Goal: Information Seeking & Learning: Learn about a topic

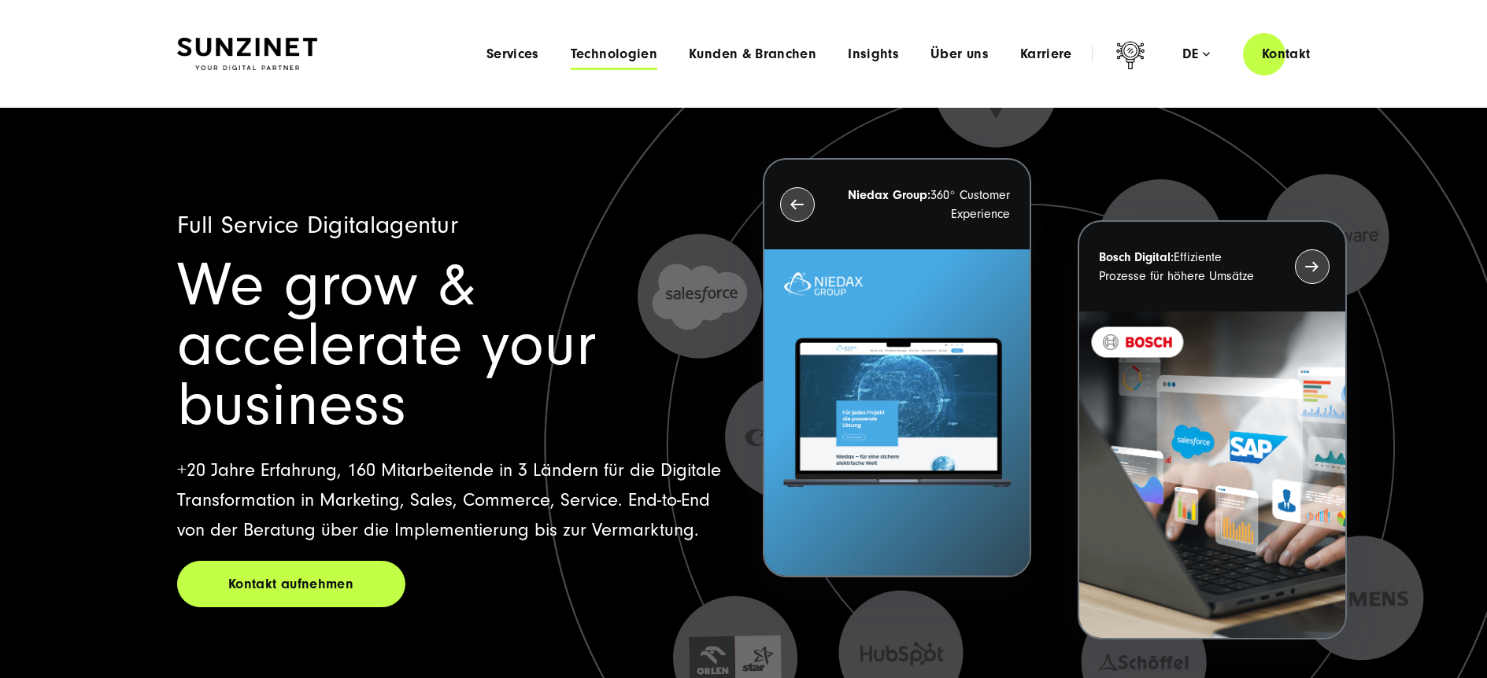
click at [633, 57] on span "Technologien" at bounding box center [614, 54] width 87 height 16
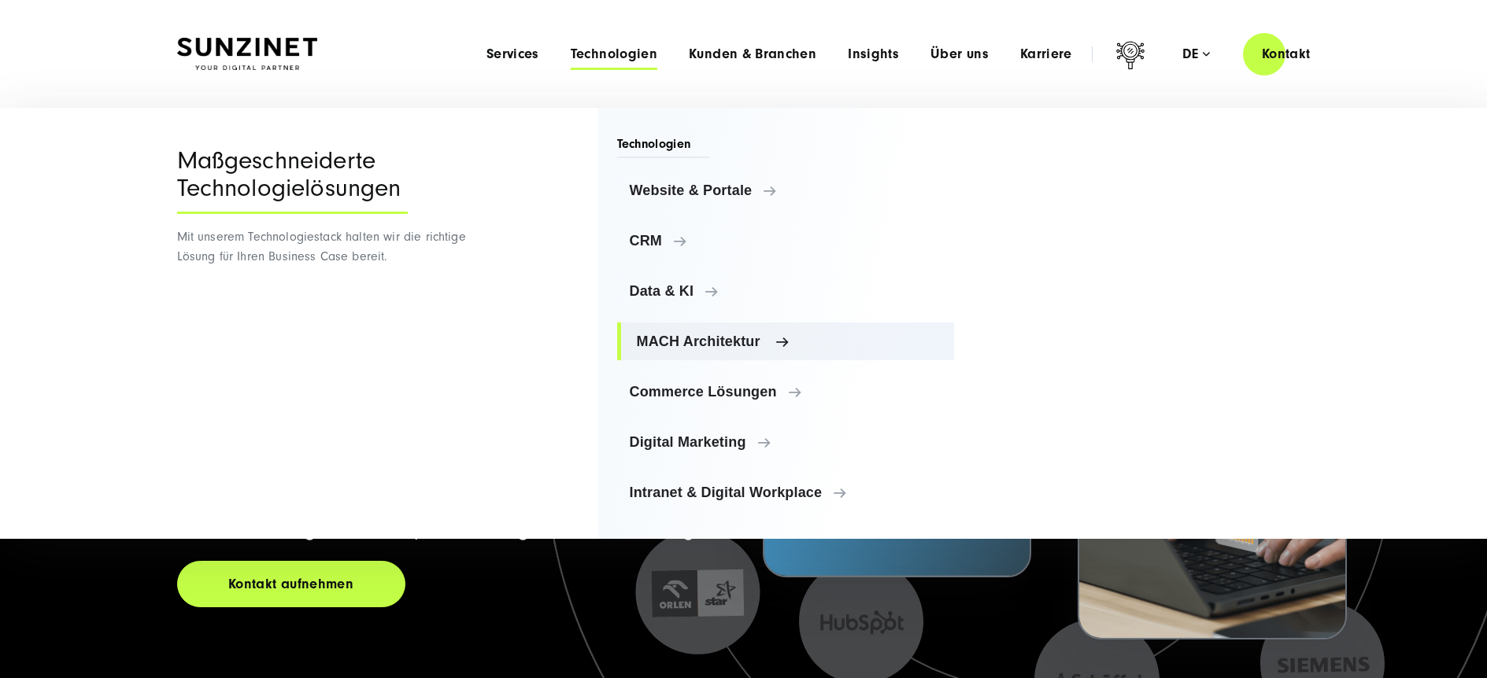
click at [700, 346] on span "MACH Architektur" at bounding box center [789, 342] width 305 height 16
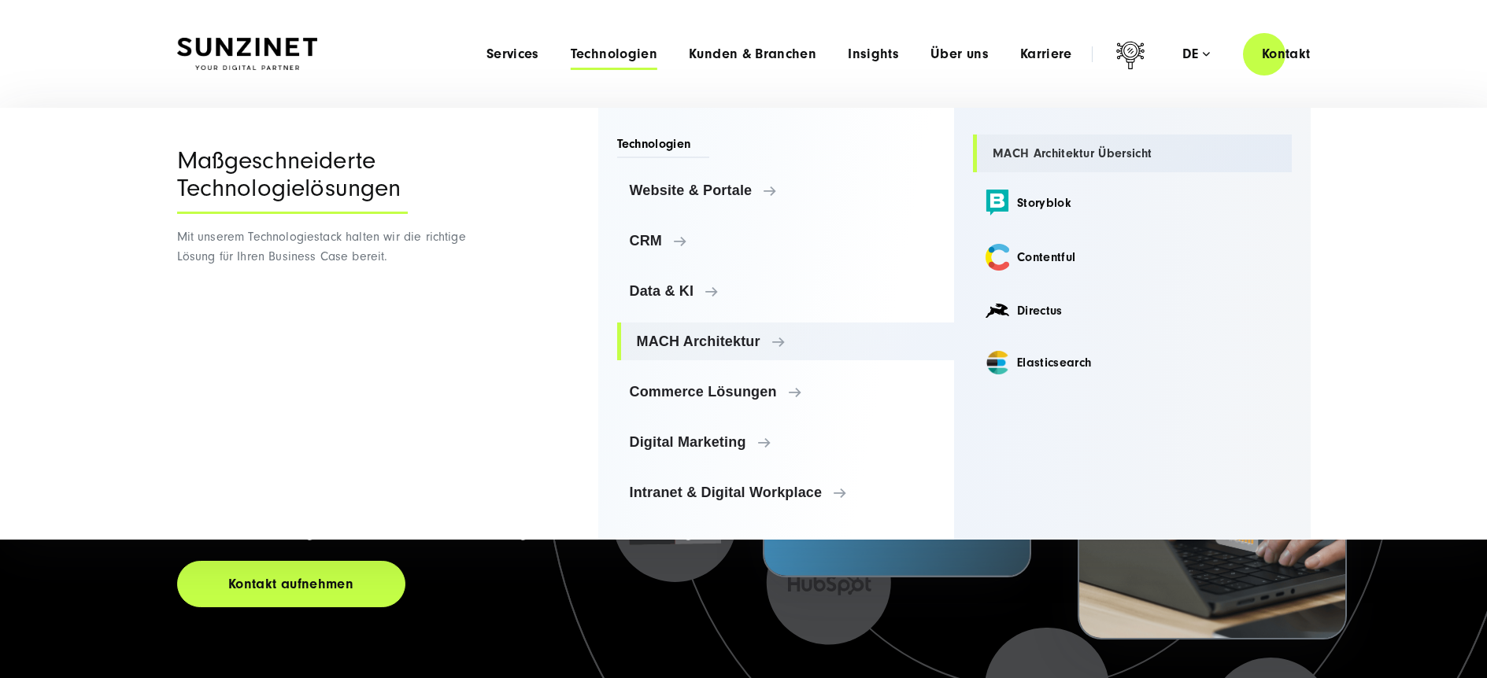
click at [1051, 153] on link "MACH Architektur Übersicht" at bounding box center [1132, 154] width 319 height 38
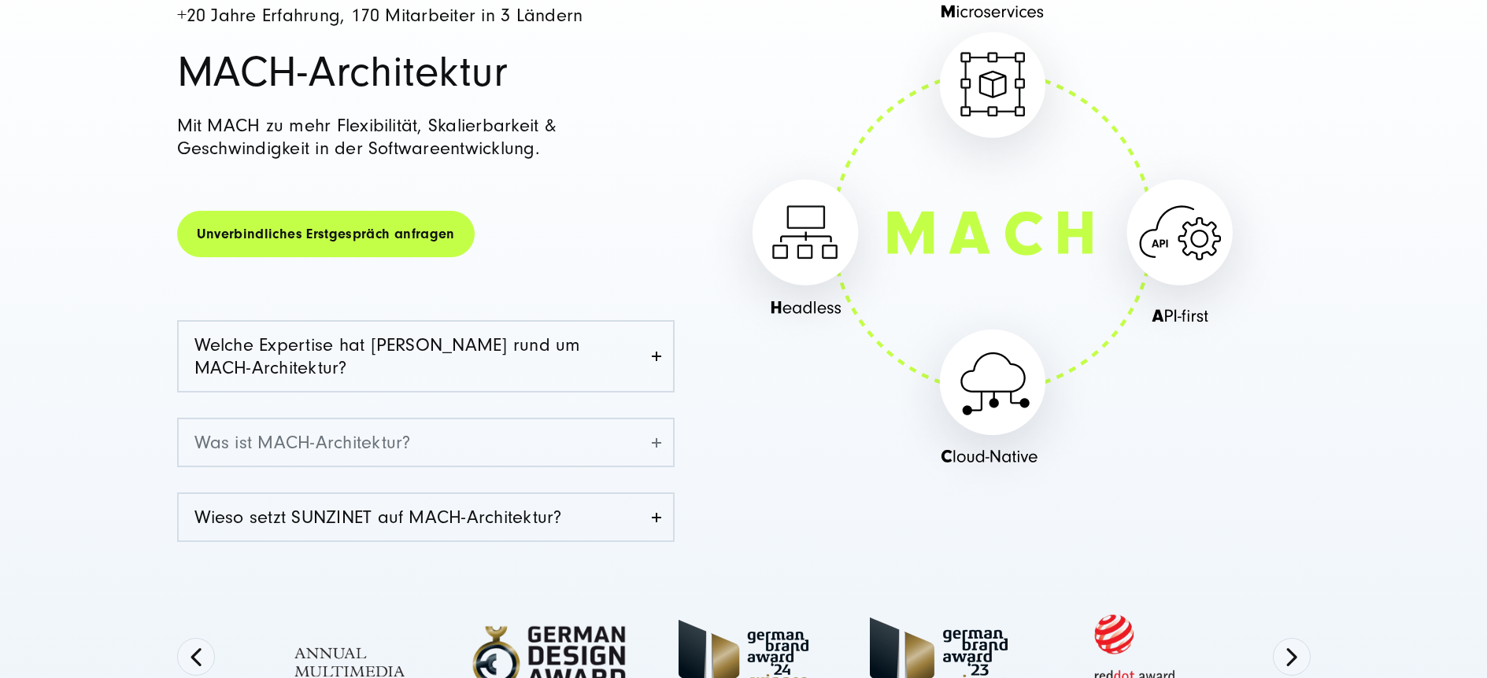
scroll to position [231, 0]
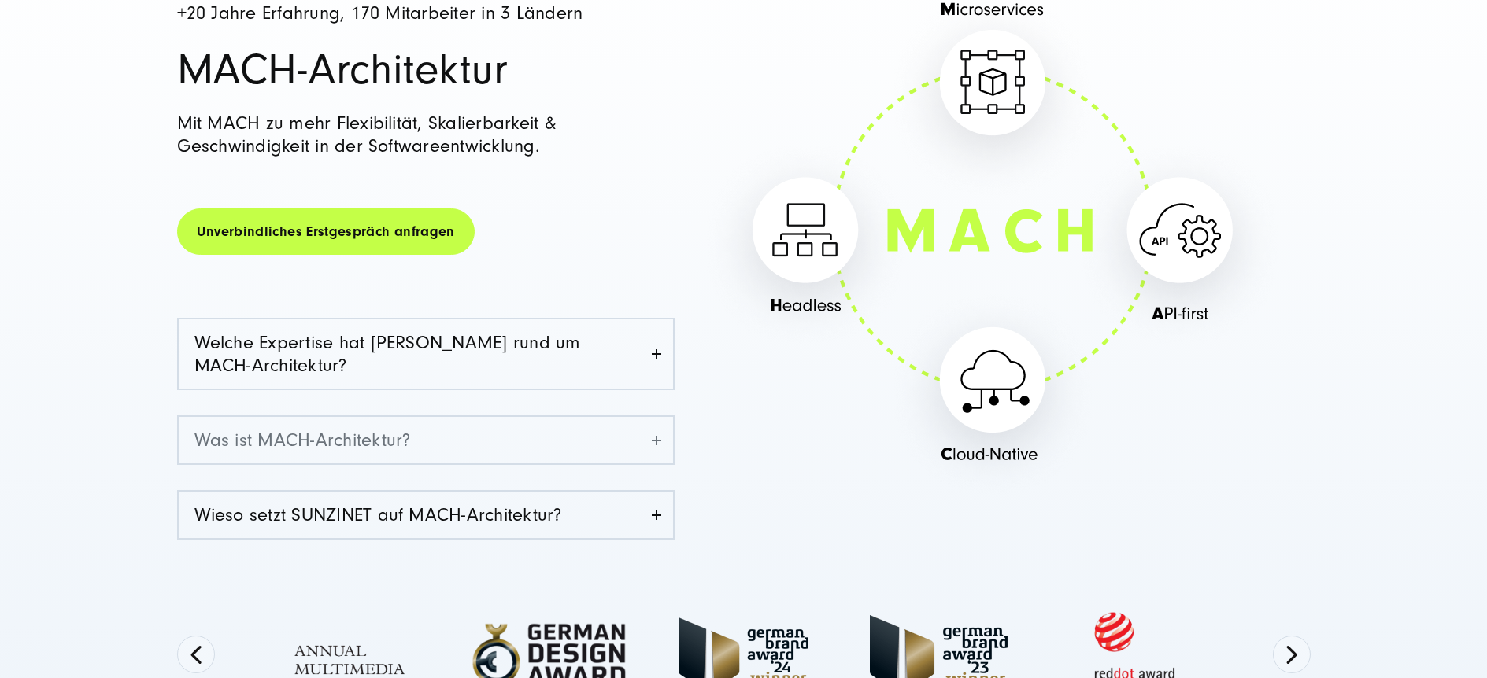
click at [626, 452] on link "Was ist MACH-Architektur?" at bounding box center [426, 440] width 494 height 46
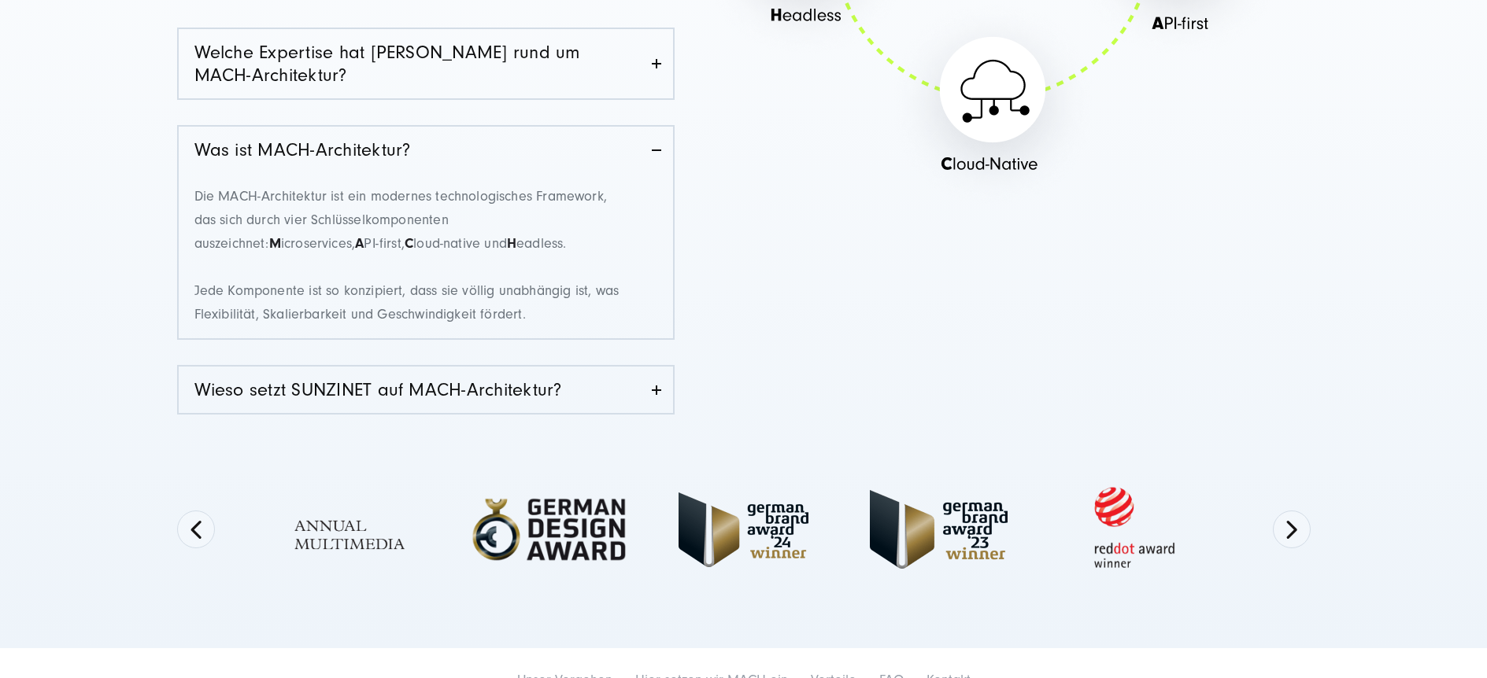
scroll to position [542, 0]
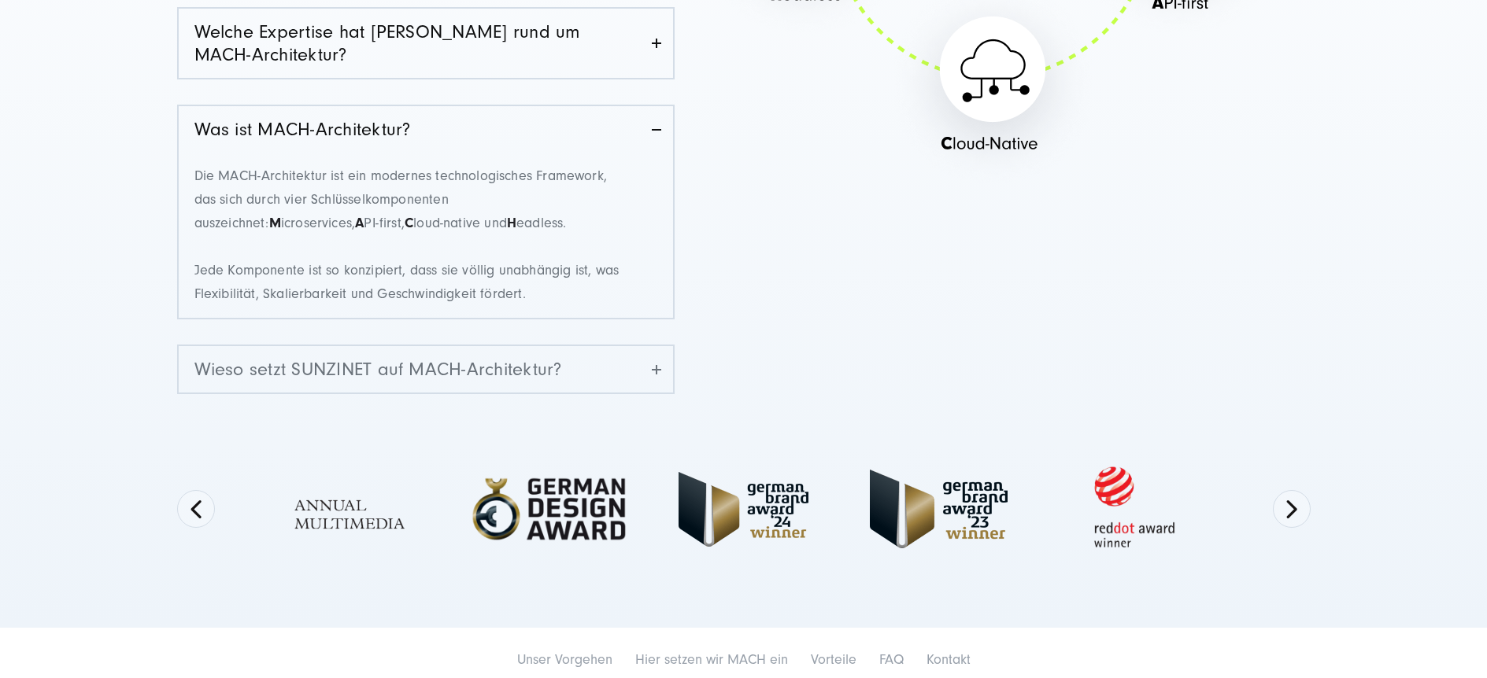
click at [567, 375] on link "Wieso setzt SUNZINET auf MACH-Architektur?" at bounding box center [426, 369] width 494 height 46
